Goal: Find specific page/section: Find specific page/section

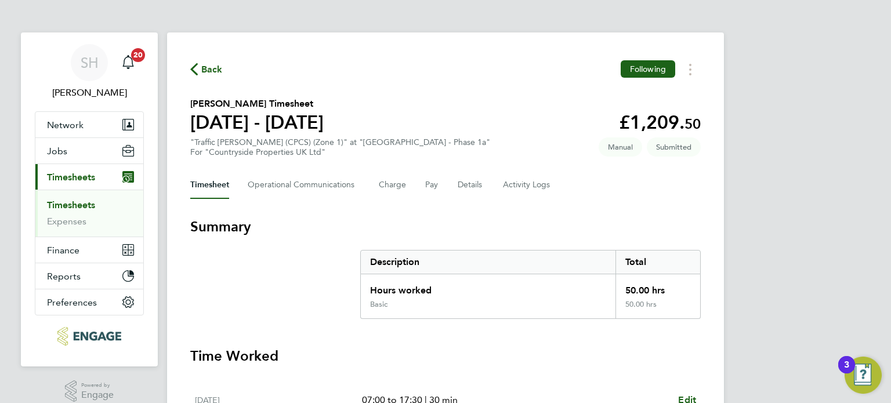
click at [79, 174] on span "Timesheets" at bounding box center [71, 177] width 48 height 11
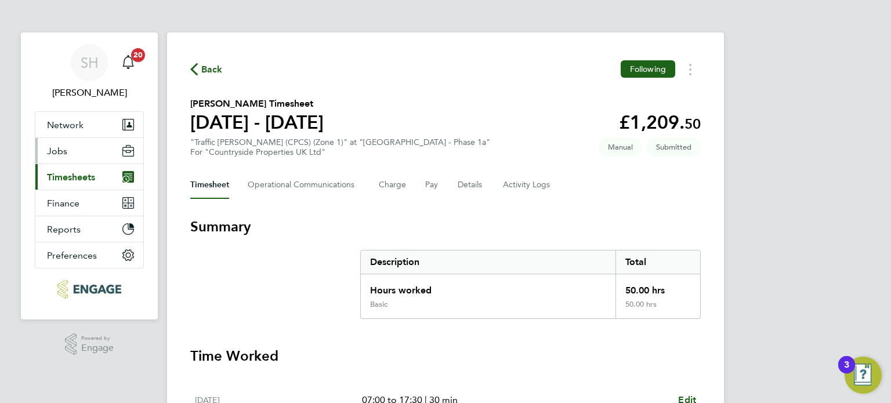
click at [56, 147] on span "Jobs" at bounding box center [57, 151] width 20 height 11
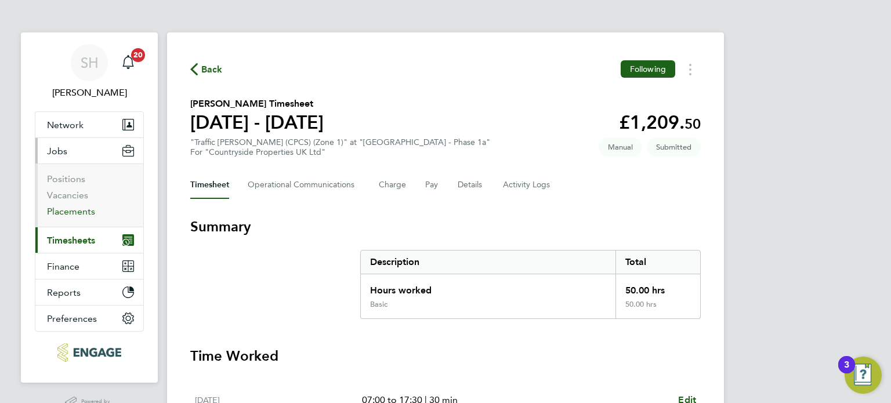
click at [66, 209] on link "Placements" at bounding box center [71, 211] width 48 height 11
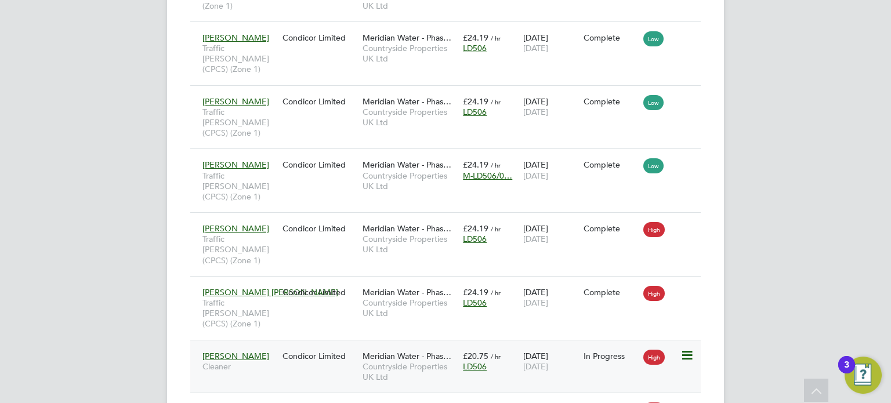
drag, startPoint x: 190, startPoint y: 250, endPoint x: 496, endPoint y: 263, distance: 305.8
click at [496, 340] on div "[PERSON_NAME] Cleaner Condicor Limited Meridian Water - Phas… Countryside Prope…" at bounding box center [445, 366] width 510 height 53
drag, startPoint x: 680, startPoint y: 331, endPoint x: 250, endPoint y: 263, distance: 434.9
click at [687, 402] on icon at bounding box center [686, 409] width 12 height 14
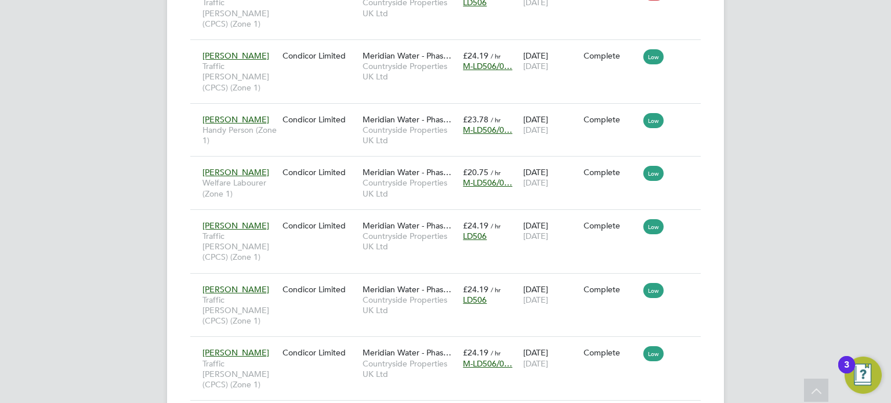
click at [700, 242] on div "Placements New Placement Placements I Follow All Placements Client Config Vendo…" at bounding box center [445, 28] width 557 height 1301
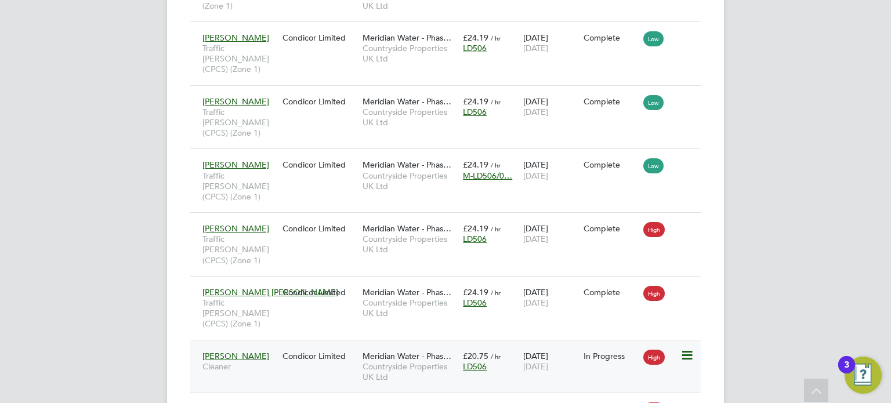
click at [249, 351] on span "[PERSON_NAME]" at bounding box center [235, 356] width 67 height 10
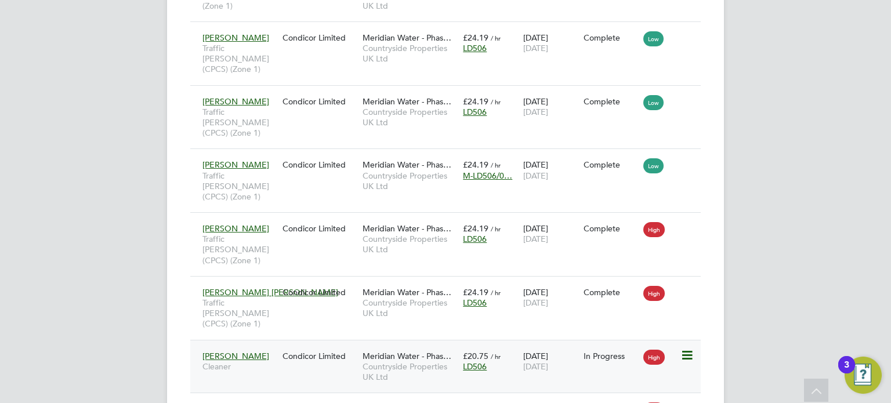
drag, startPoint x: 191, startPoint y: 261, endPoint x: 241, endPoint y: 255, distance: 50.9
click at [241, 340] on div "[PERSON_NAME] Cleaner Condicor Limited Meridian Water - Phas… Countryside Prope…" at bounding box center [445, 366] width 510 height 53
